Goal: Transaction & Acquisition: Subscribe to service/newsletter

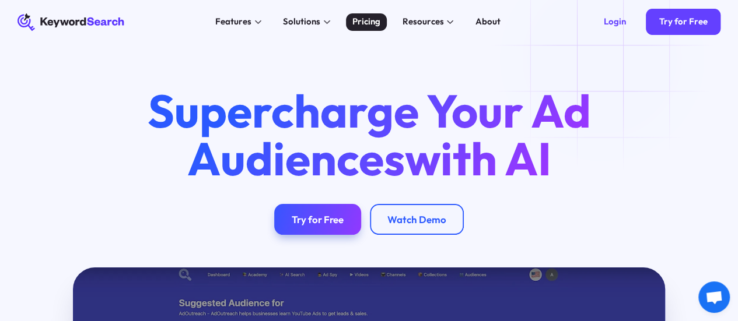
click at [369, 25] on div "Pricing" at bounding box center [366, 21] width 28 height 13
